Goal: Task Accomplishment & Management: Use online tool/utility

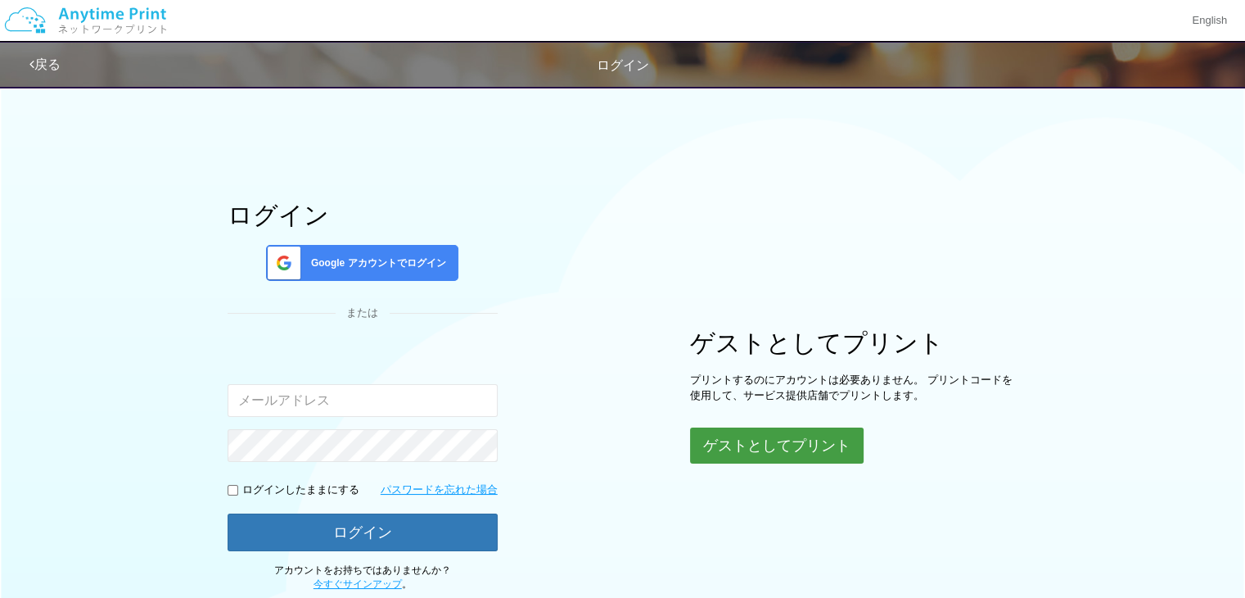
click at [786, 453] on button "ゲストとしてプリント" at bounding box center [777, 445] width 174 height 36
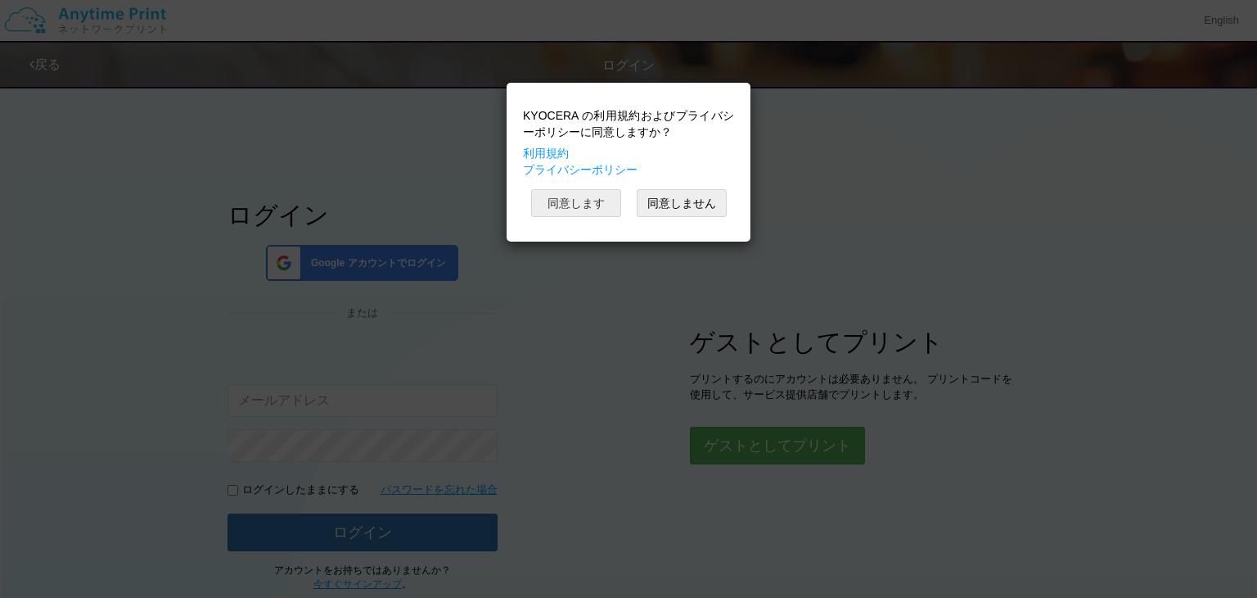
click at [582, 201] on button "同意します" at bounding box center [576, 203] width 90 height 28
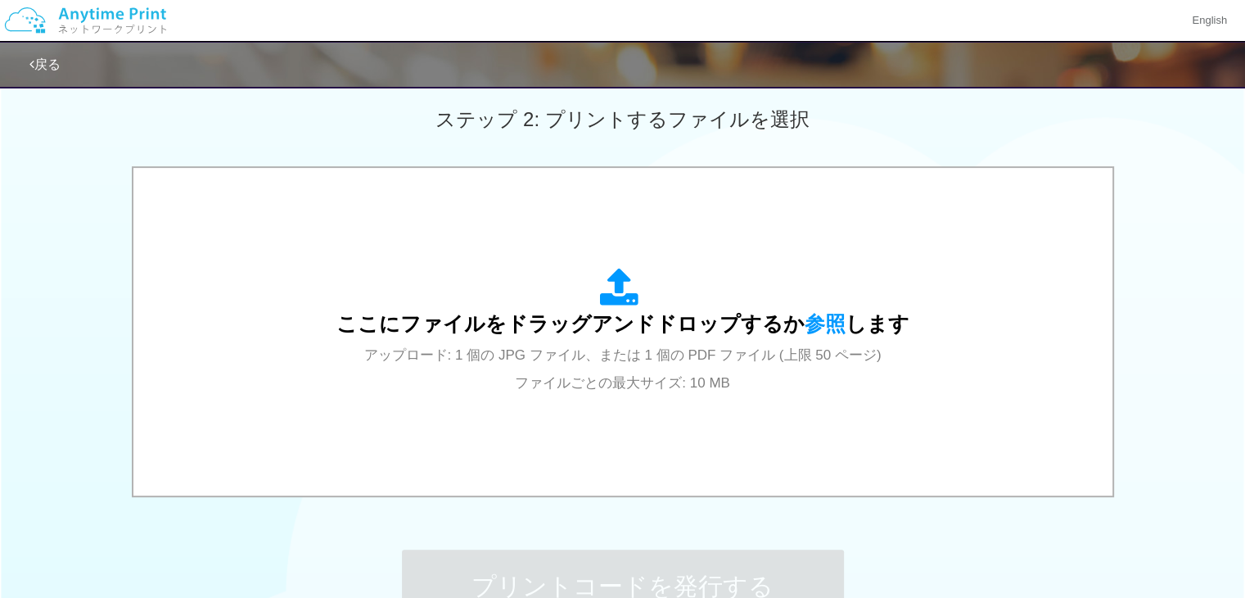
scroll to position [491, 0]
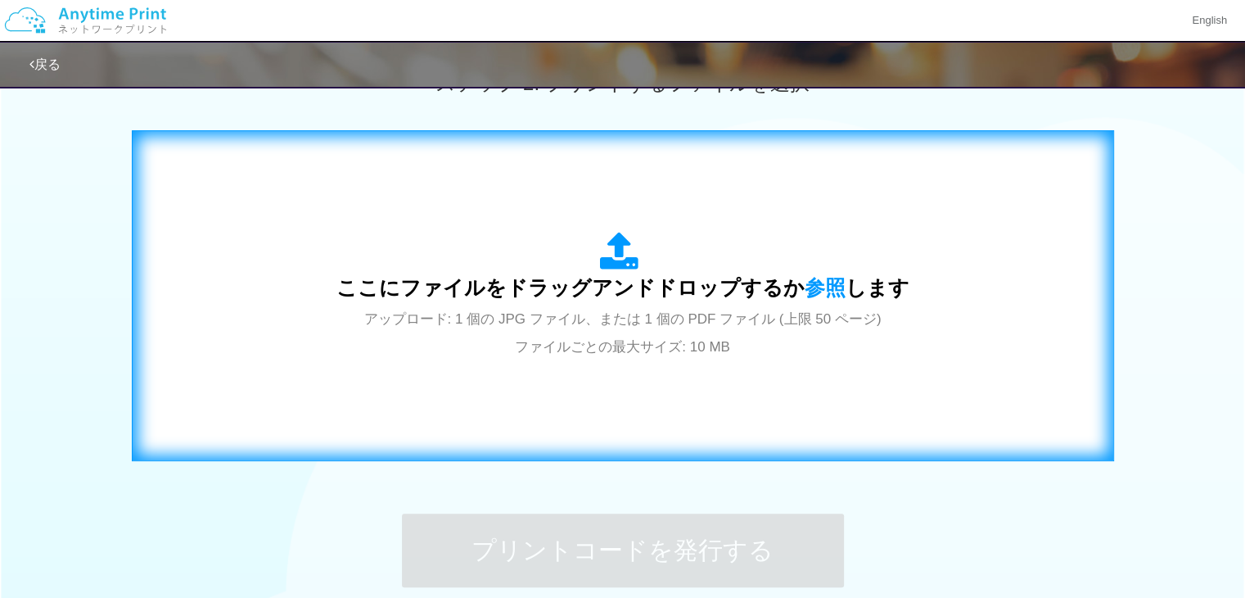
click at [571, 299] on span "ここにファイルをドラッグアンドドロップするか 参照 します" at bounding box center [622, 287] width 573 height 23
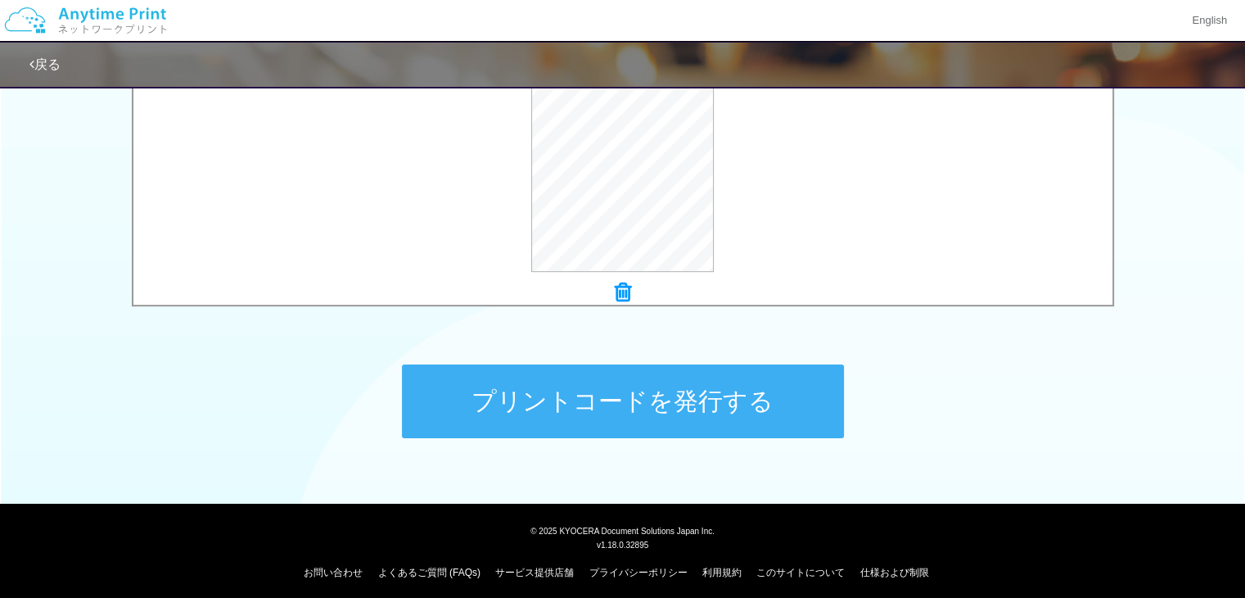
scroll to position [648, 0]
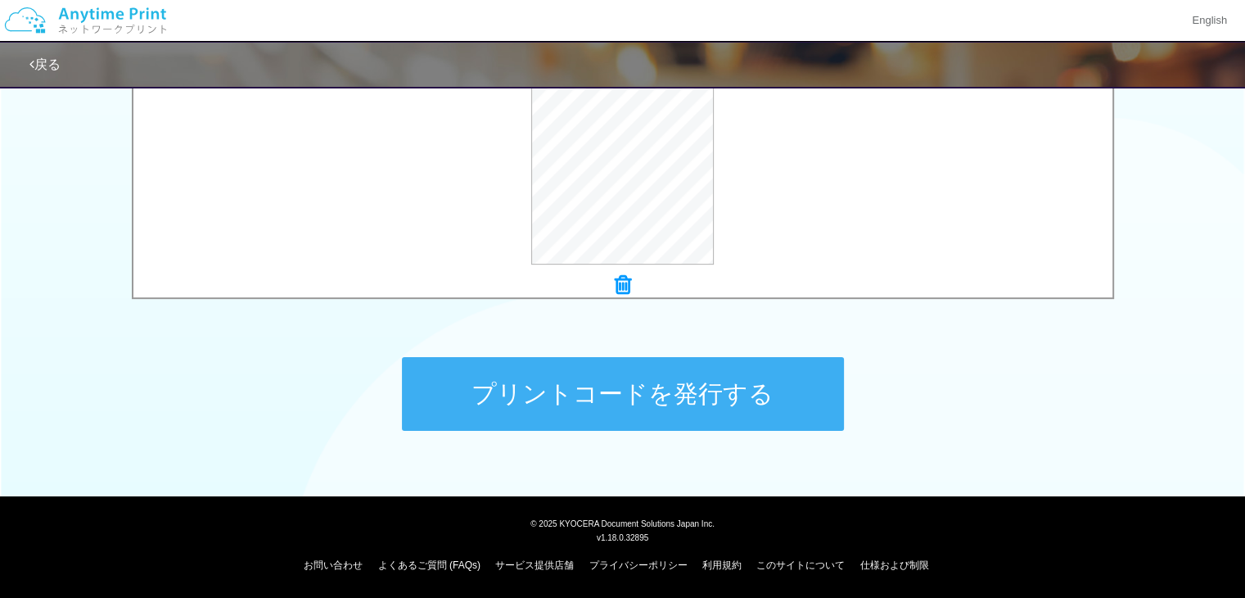
click at [618, 397] on button "プリントコードを発行する" at bounding box center [623, 394] width 442 height 74
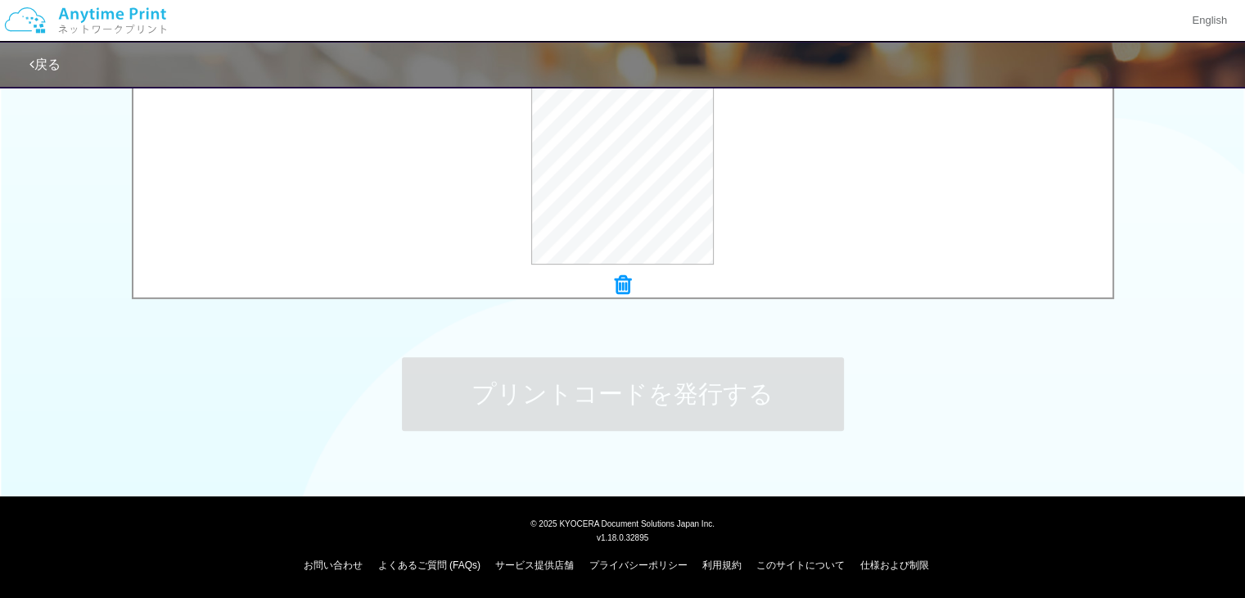
scroll to position [0, 0]
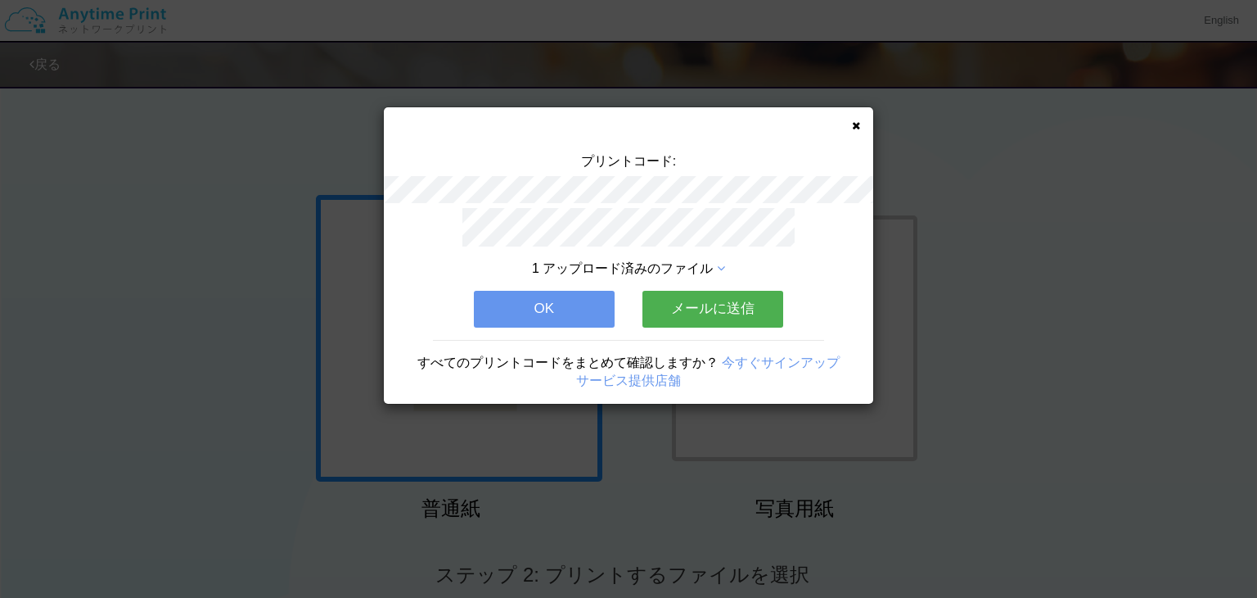
click at [720, 307] on button "メールに送信" at bounding box center [713, 309] width 141 height 36
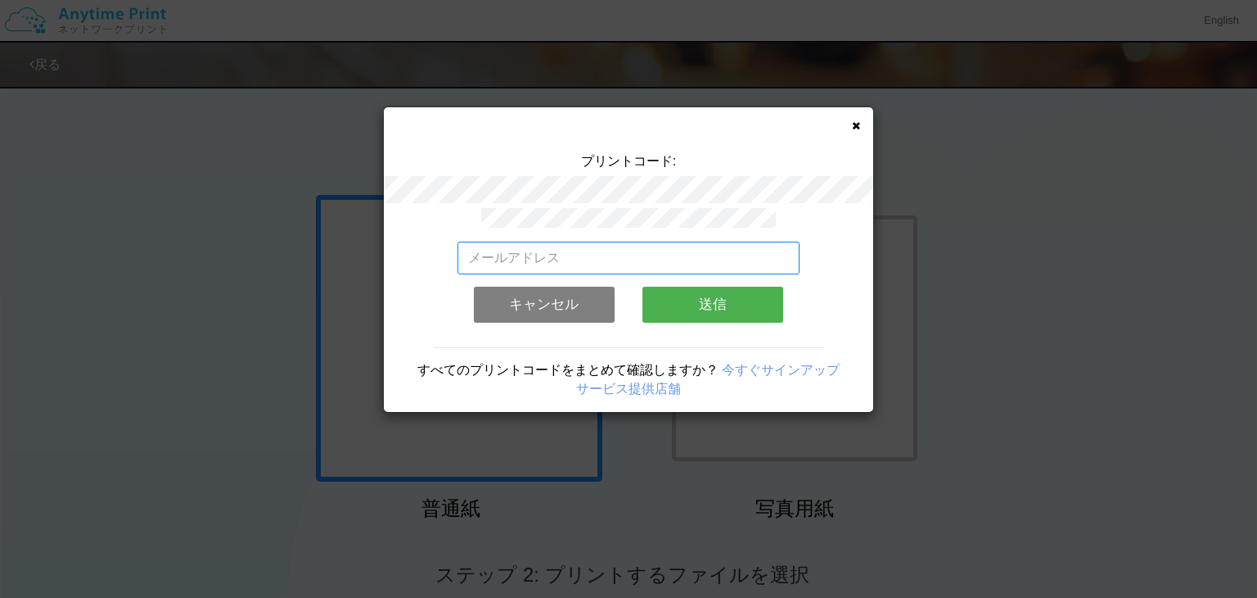
click at [503, 248] on input "email" at bounding box center [629, 258] width 343 height 33
type input "[EMAIL_ADDRESS][DOMAIN_NAME]"
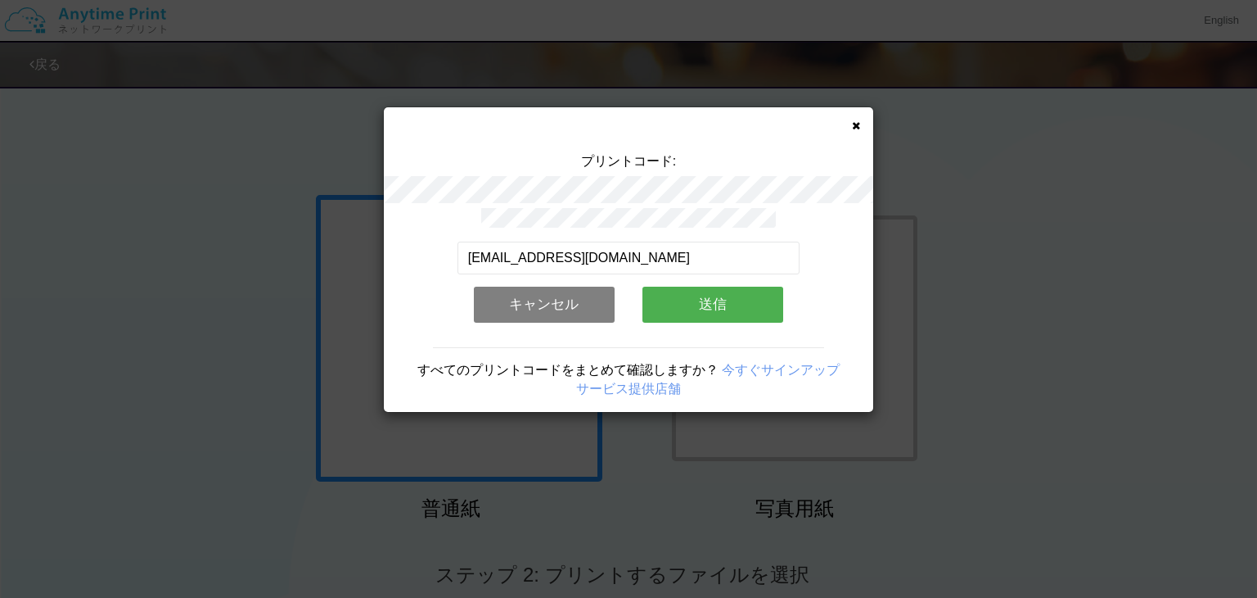
click at [703, 298] on button "送信" at bounding box center [713, 305] width 141 height 36
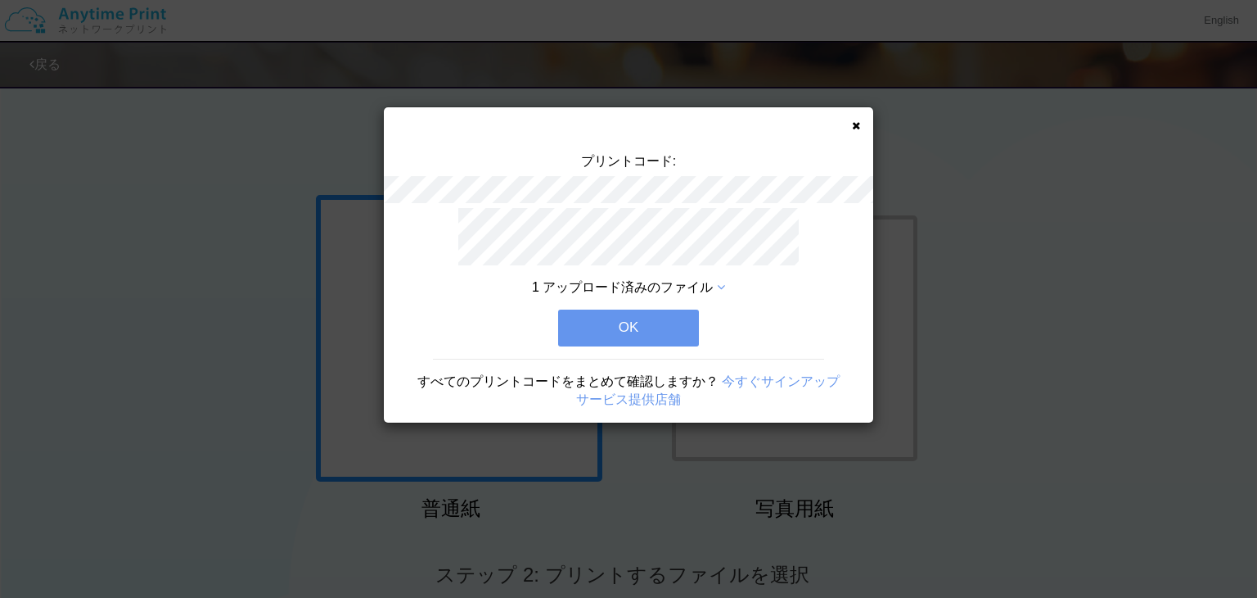
click at [643, 324] on button "OK" at bounding box center [628, 327] width 141 height 36
